Goal: Navigation & Orientation: Find specific page/section

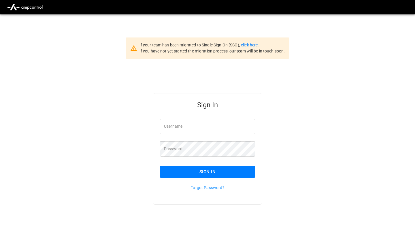
type input "*******"
click at [203, 172] on button "Sign In" at bounding box center [207, 172] width 95 height 12
